Goal: Transaction & Acquisition: Download file/media

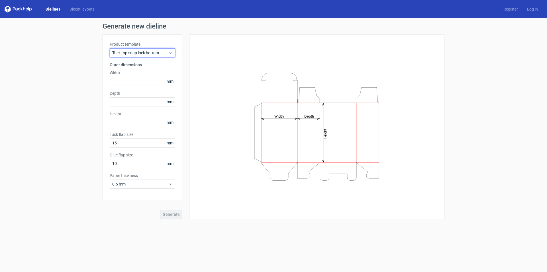
click at [156, 53] on span "Tuck top snap lock bottom" at bounding box center [140, 53] width 56 height 6
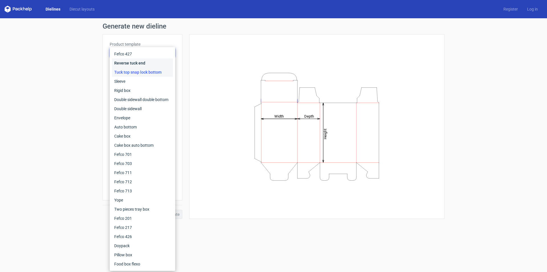
click at [148, 65] on div "Reverse tuck end" at bounding box center [142, 62] width 61 height 9
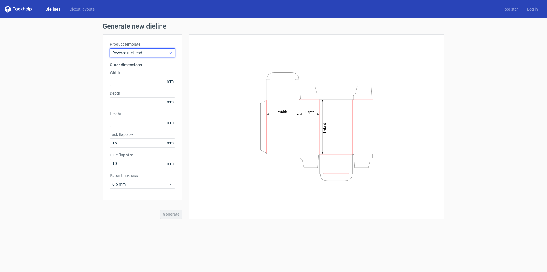
click at [154, 51] on span "Reverse tuck end" at bounding box center [140, 53] width 56 height 6
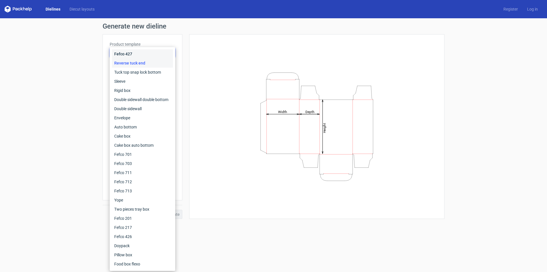
click at [152, 53] on div "Fefco 427" at bounding box center [142, 53] width 61 height 9
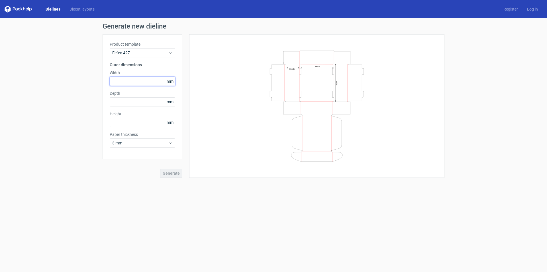
click at [149, 80] on input "text" at bounding box center [143, 81] width 66 height 9
type input "135"
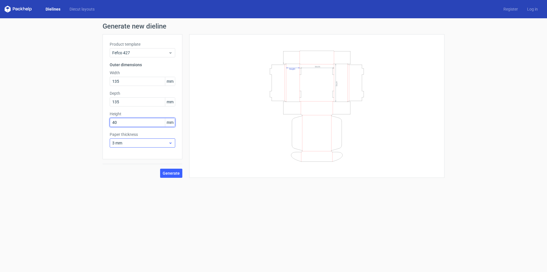
type input "40"
click at [164, 143] on span "3 mm" at bounding box center [140, 143] width 56 height 6
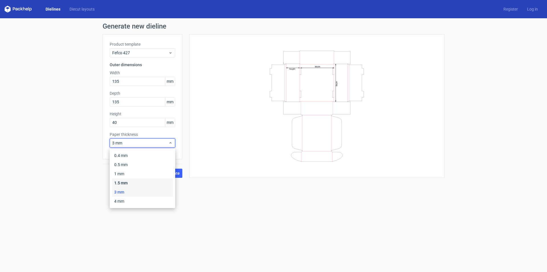
click at [151, 182] on div "1.5 mm" at bounding box center [142, 182] width 61 height 9
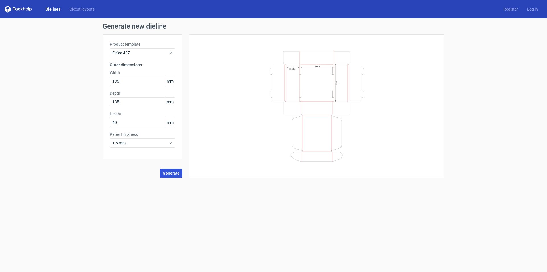
click at [169, 174] on span "Generate" at bounding box center [171, 173] width 17 height 4
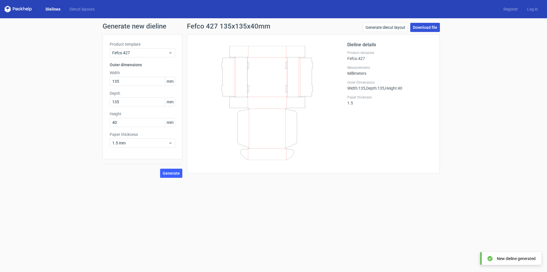
click at [429, 25] on link "Download file" at bounding box center [425, 27] width 30 height 9
drag, startPoint x: 131, startPoint y: 84, endPoint x: 85, endPoint y: 82, distance: 46.2
click at [85, 82] on div "Generate new dieline Product template Fefco 427 Outer dimensions Width 135 mm D…" at bounding box center [273, 100] width 547 height 164
type input "185"
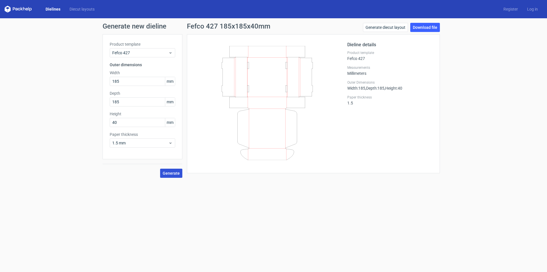
click at [173, 172] on span "Generate" at bounding box center [171, 173] width 17 height 4
click at [513, 127] on div "Generate new dieline Product template Fefco 427 Outer dimensions Width 185 mm D…" at bounding box center [273, 100] width 547 height 164
click at [435, 27] on link "Download file" at bounding box center [425, 27] width 30 height 9
click at [162, 146] on div "1.5 mm" at bounding box center [143, 142] width 66 height 9
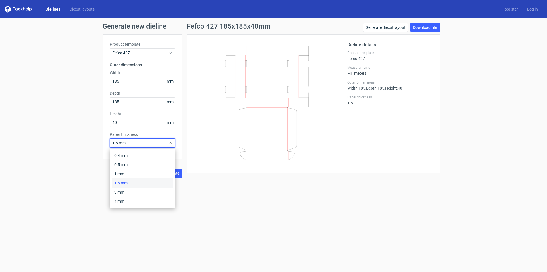
click at [256, 212] on form "Generate new dieline Product template Fefco 427 Outer dimensions Width 185 mm D…" at bounding box center [273, 144] width 547 height 253
